Goal: Task Accomplishment & Management: Use online tool/utility

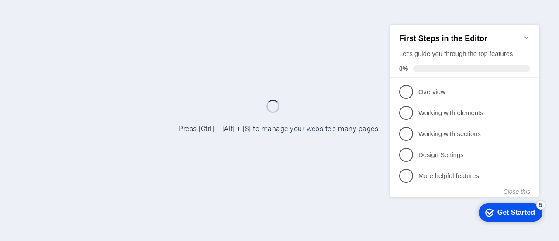
click at [527, 35] on icon "Minimize checklist" at bounding box center [526, 37] width 7 height 7
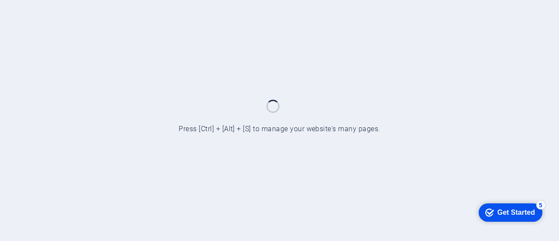
click at [539, 206] on div "5" at bounding box center [540, 204] width 9 height 9
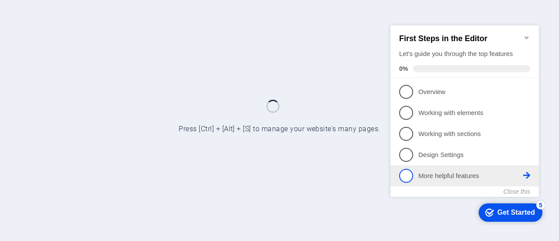
click at [476, 172] on p "More helpful features - incomplete" at bounding box center [470, 175] width 105 height 9
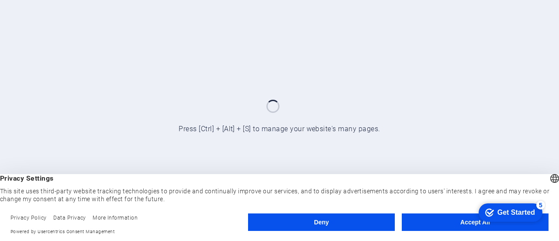
click at [454, 226] on button "Accept All" at bounding box center [475, 221] width 147 height 17
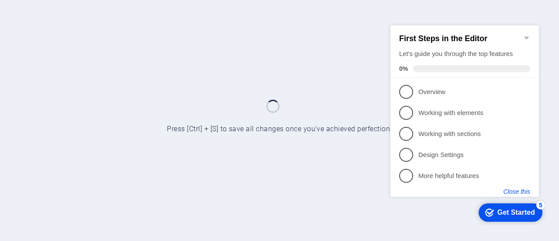
click at [516, 192] on button "Close this" at bounding box center [517, 190] width 27 height 7
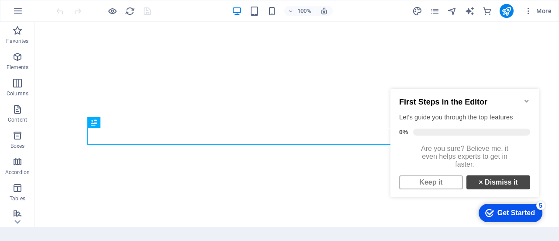
click at [494, 188] on link "× Dismiss it" at bounding box center [498, 182] width 64 height 14
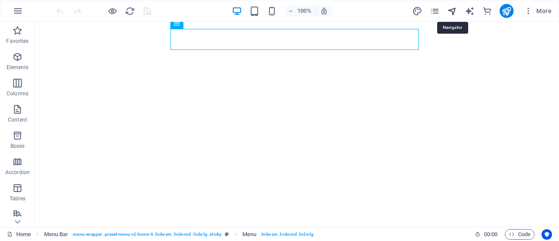
click at [452, 13] on icon "navigator" at bounding box center [452, 11] width 10 height 10
click at [11, 61] on span "Elements" at bounding box center [17, 62] width 35 height 21
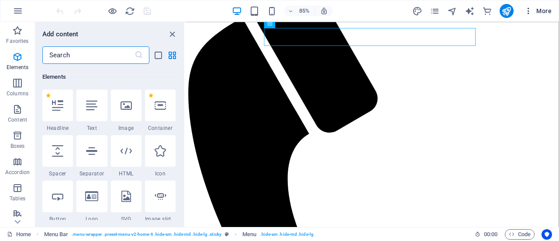
scroll to position [93, 0]
click at [526, 9] on icon "button" at bounding box center [528, 11] width 9 height 9
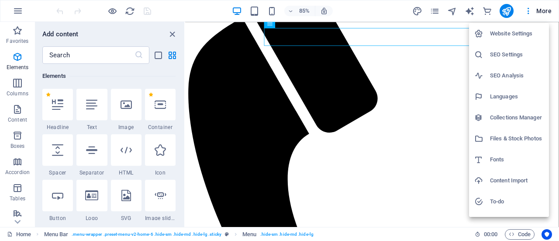
click at [517, 32] on h6 "Website Settings" at bounding box center [517, 33] width 54 height 10
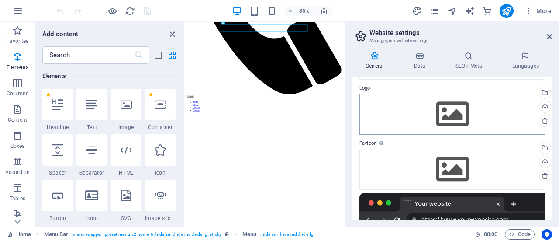
scroll to position [0, 0]
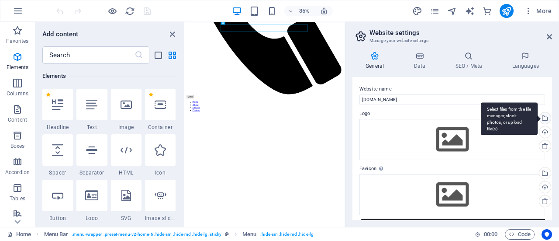
click at [545, 118] on div "Select files from the file manager, stock photos, or upload file(s)" at bounding box center [544, 118] width 13 height 13
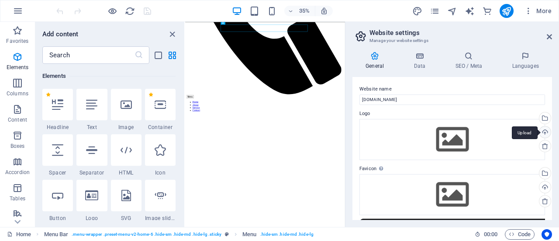
click at [544, 130] on div "Upload" at bounding box center [544, 132] width 13 height 13
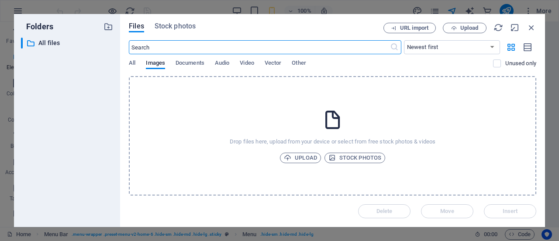
scroll to position [89, 0]
click at [314, 158] on span "Upload" at bounding box center [300, 157] width 33 height 10
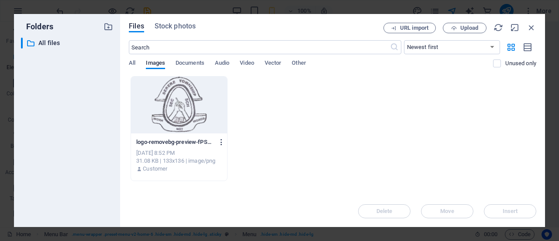
click at [221, 138] on icon "button" at bounding box center [221, 142] width 8 height 8
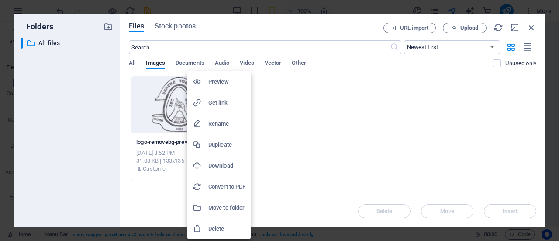
click at [301, 110] on div at bounding box center [279, 120] width 559 height 241
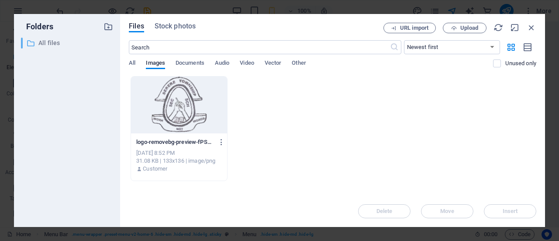
click at [38, 42] on p "All files" at bounding box center [67, 43] width 59 height 10
click at [183, 23] on span "Stock photos" at bounding box center [175, 26] width 41 height 10
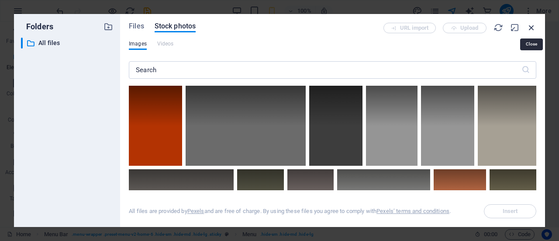
click at [531, 25] on icon "button" at bounding box center [532, 28] width 10 height 10
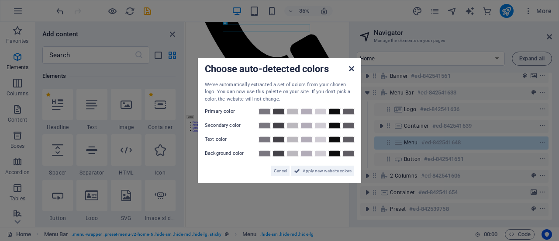
scroll to position [3994, 0]
click at [352, 68] on icon at bounding box center [351, 68] width 5 height 7
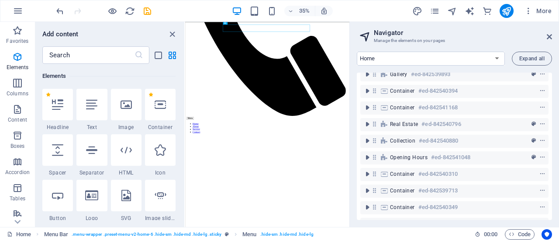
scroll to position [515, 0]
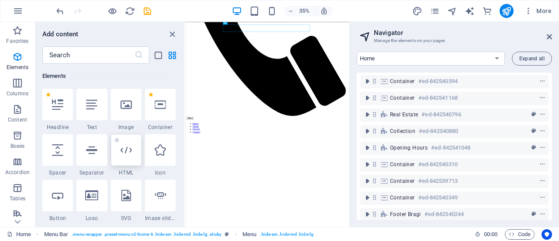
click at [123, 155] on icon at bounding box center [126, 149] width 11 height 11
click at [185, 155] on div "Drag here to replace the existing content. Press “Ctrl” if you want to create a…" at bounding box center [267, 124] width 164 height 205
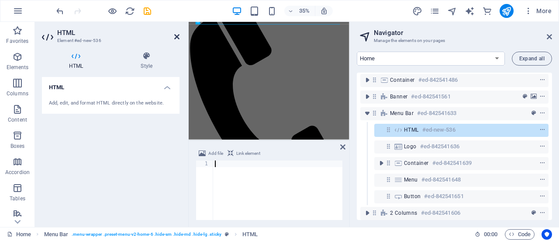
scroll to position [56, 0]
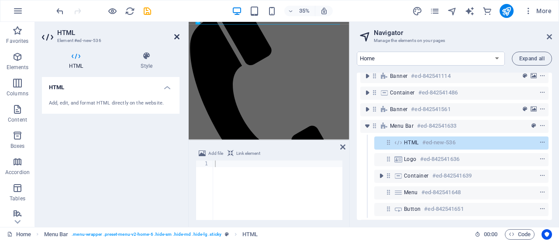
click at [176, 36] on icon at bounding box center [176, 36] width 5 height 7
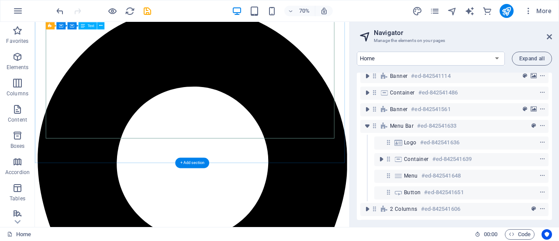
scroll to position [4477, 0]
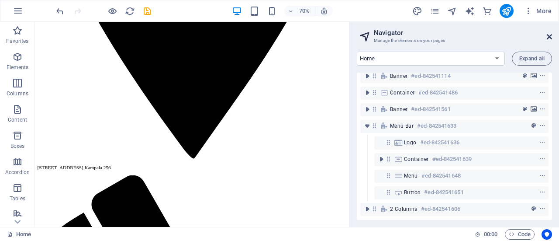
click at [549, 37] on icon at bounding box center [549, 36] width 5 height 7
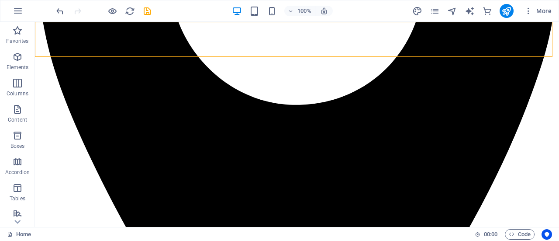
scroll to position [4235, 0]
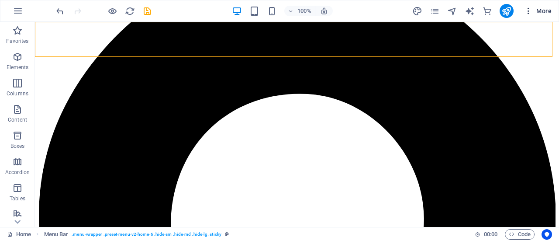
click at [531, 11] on icon "button" at bounding box center [528, 11] width 9 height 9
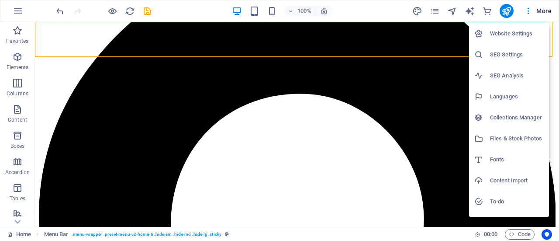
click at [507, 53] on h6 "SEO Settings" at bounding box center [517, 54] width 54 height 10
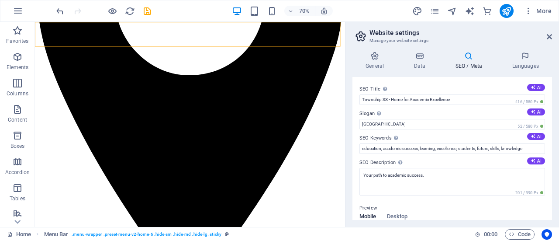
scroll to position [4477, 0]
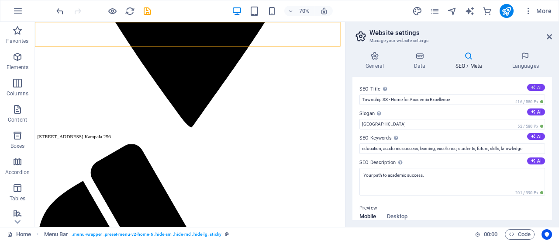
click at [537, 87] on button "AI" at bounding box center [536, 87] width 18 height 7
click at [534, 112] on button "AI" at bounding box center [536, 111] width 18 height 7
click at [531, 135] on icon at bounding box center [533, 136] width 5 height 5
click at [534, 159] on button "AI" at bounding box center [536, 160] width 18 height 7
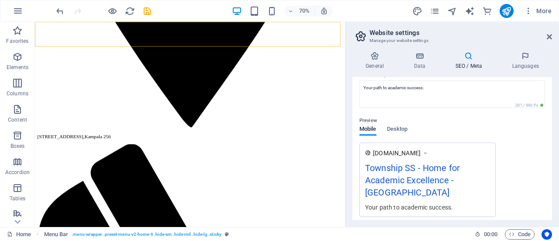
scroll to position [0, 0]
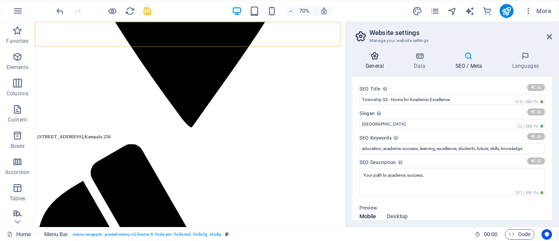
click at [372, 60] on icon at bounding box center [374, 56] width 45 height 9
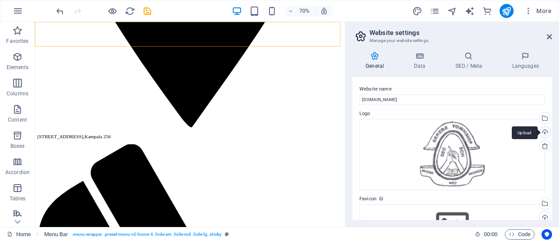
click at [546, 130] on div "Upload" at bounding box center [544, 132] width 13 height 13
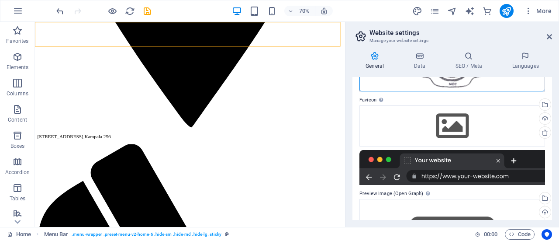
scroll to position [97, 0]
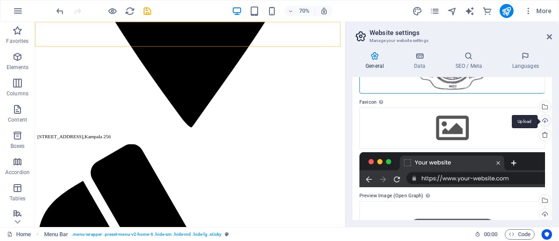
click at [543, 121] on div "Upload" at bounding box center [544, 121] width 13 height 13
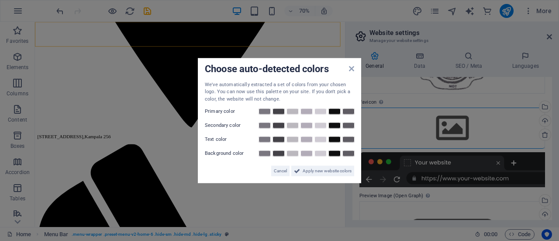
click at [354, 67] on div "Choose auto-detected colors We've automatically extracted a set of colors from …" at bounding box center [279, 120] width 163 height 125
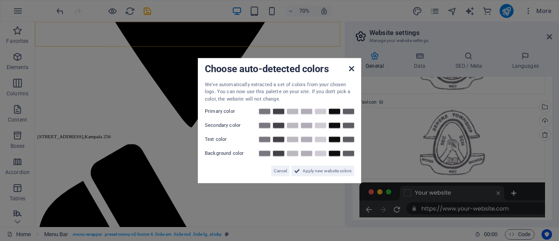
click at [352, 66] on icon at bounding box center [351, 68] width 5 height 7
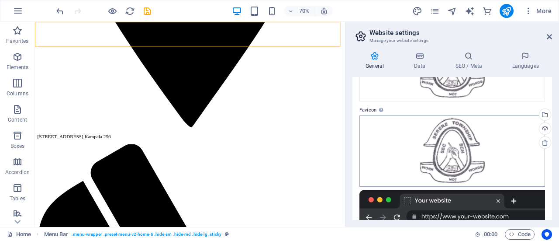
scroll to position [90, 0]
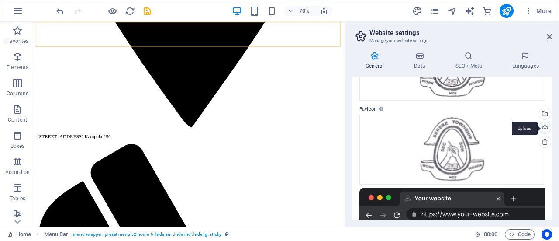
click at [544, 127] on div "Upload" at bounding box center [544, 128] width 13 height 13
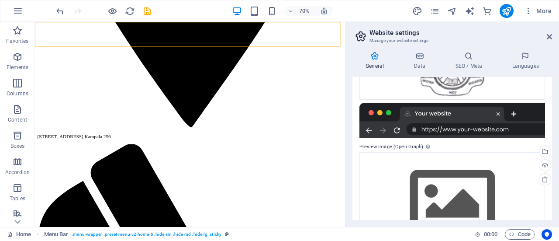
scroll to position [185, 0]
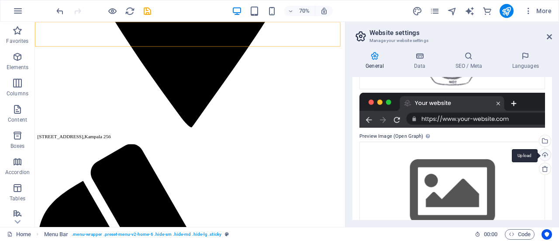
click at [545, 149] on div "Upload" at bounding box center [544, 155] width 13 height 13
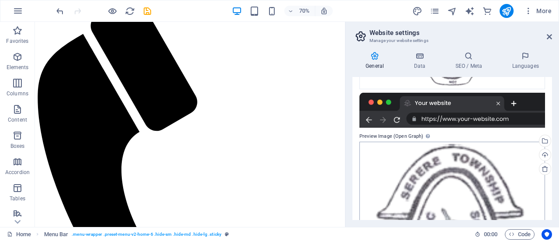
scroll to position [5105, 0]
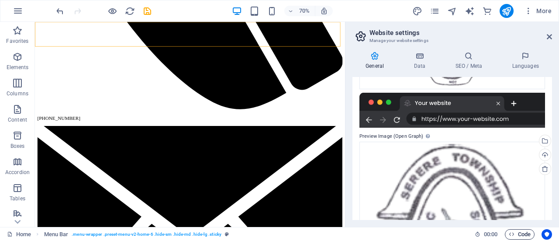
click at [520, 234] on span "Code" at bounding box center [520, 234] width 22 height 10
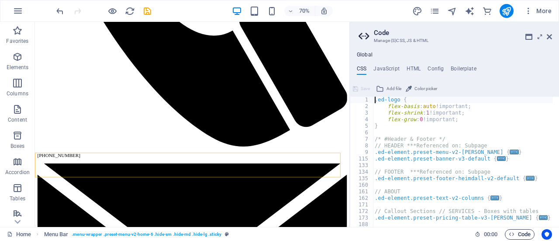
scroll to position [4963, 0]
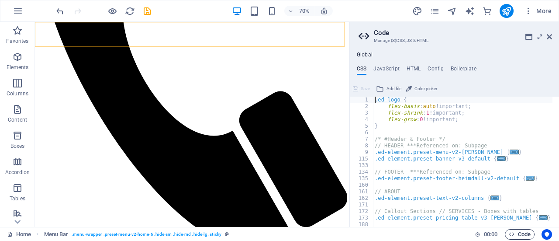
click at [521, 230] on span "Code" at bounding box center [520, 234] width 22 height 10
click at [518, 232] on span "Code" at bounding box center [520, 234] width 22 height 10
click at [551, 37] on icon at bounding box center [549, 36] width 5 height 7
click at [471, 9] on icon "text_generator" at bounding box center [470, 11] width 10 height 10
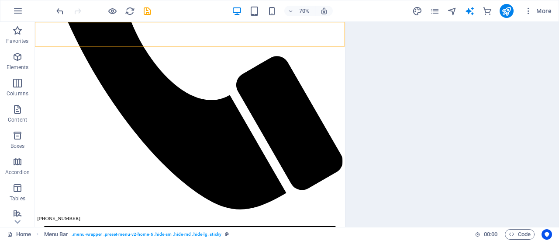
select select "English"
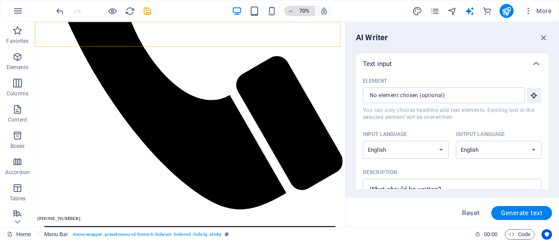
click at [293, 11] on icon "button" at bounding box center [291, 11] width 6 height 6
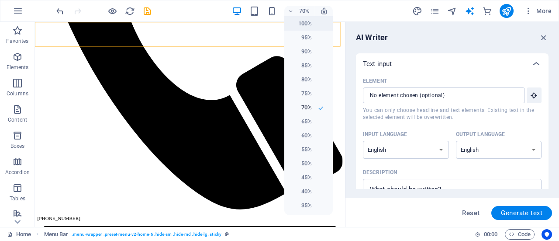
click at [304, 21] on h6 "100%" at bounding box center [301, 23] width 22 height 10
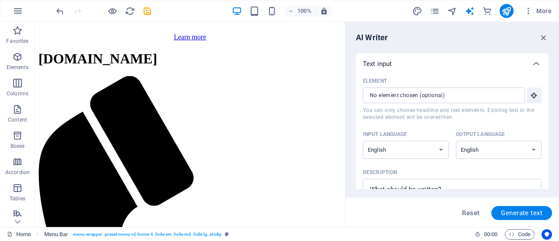
scroll to position [5099, 0]
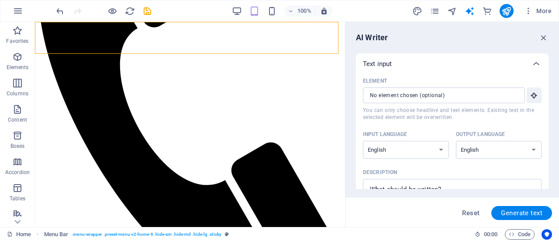
click at [131, 42] on div "Menu" at bounding box center [189, 100] width 303 height 404
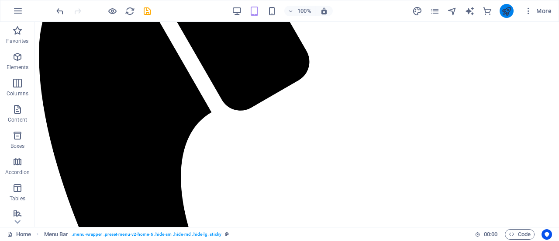
click at [509, 8] on icon "publish" at bounding box center [506, 11] width 10 height 10
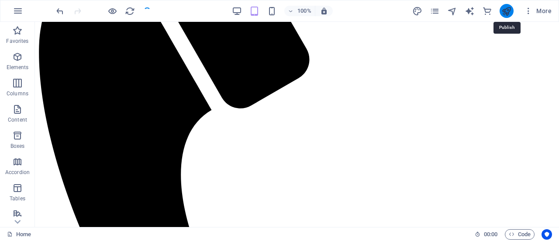
scroll to position [4492, 0]
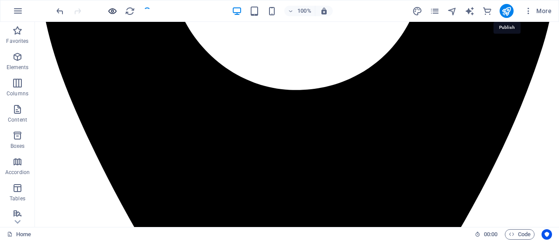
click at [111, 8] on icon "button" at bounding box center [112, 11] width 10 height 10
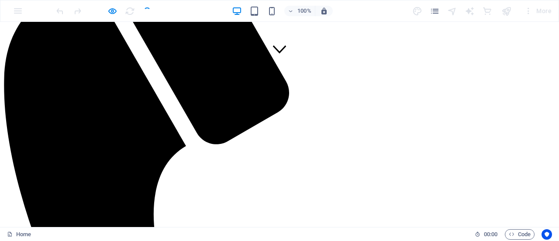
scroll to position [0, 0]
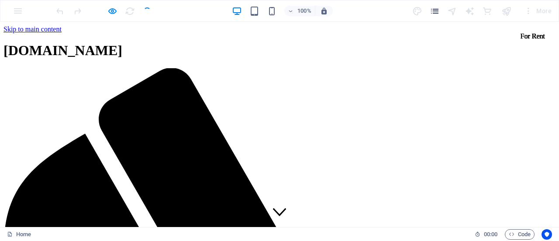
click at [438, 10] on icon "pages" at bounding box center [435, 11] width 10 height 10
click at [432, 9] on icon "pages" at bounding box center [435, 11] width 10 height 10
click at [431, 10] on icon "pages" at bounding box center [435, 11] width 10 height 10
click at [433, 11] on icon "pages" at bounding box center [435, 11] width 10 height 10
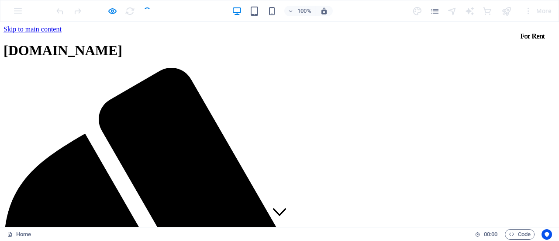
drag, startPoint x: 307, startPoint y: 98, endPoint x: 275, endPoint y: 46, distance: 61.6
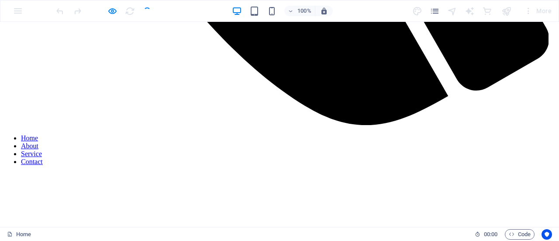
scroll to position [684, 0]
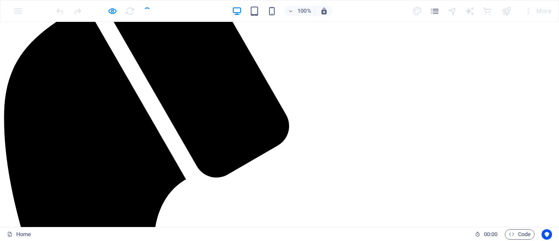
scroll to position [1174, 0]
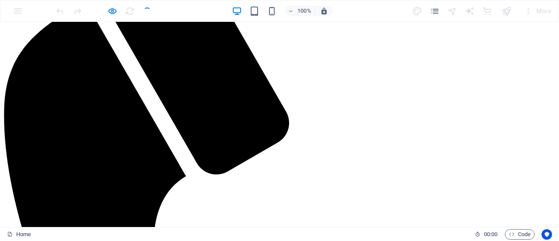
checkbox input "true"
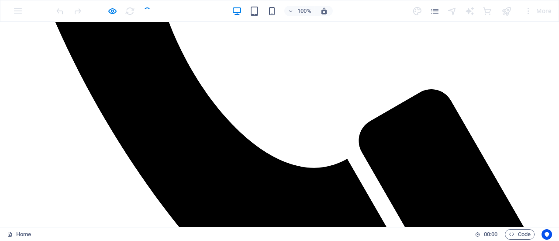
scroll to position [418, 0]
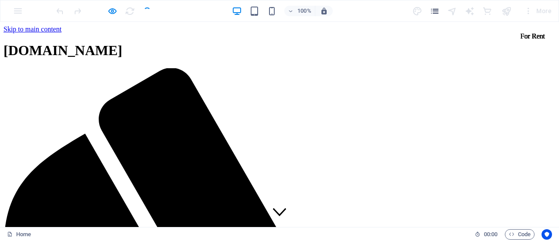
click at [438, 11] on icon "pages" at bounding box center [435, 11] width 10 height 10
click at [548, 232] on icon "Usercentrics" at bounding box center [547, 234] width 6 height 6
